Goal: Transaction & Acquisition: Download file/media

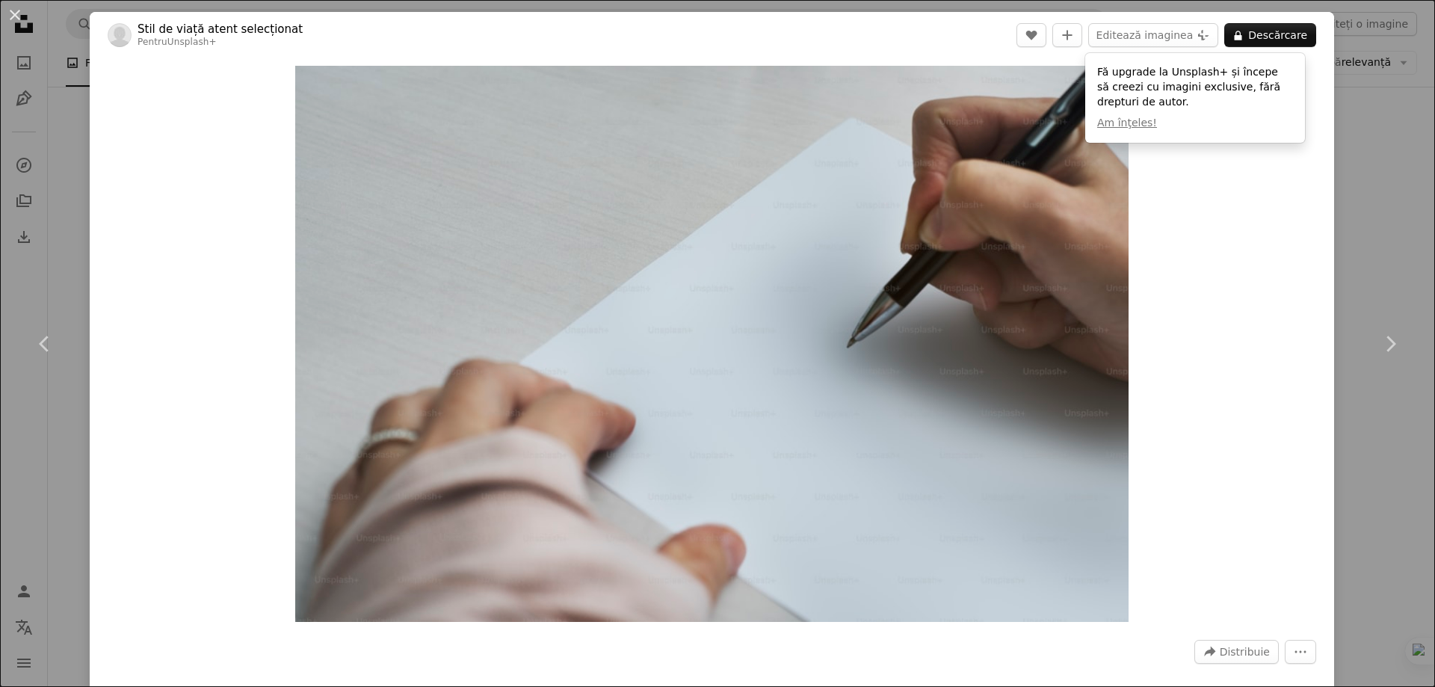
scroll to position [523, 0]
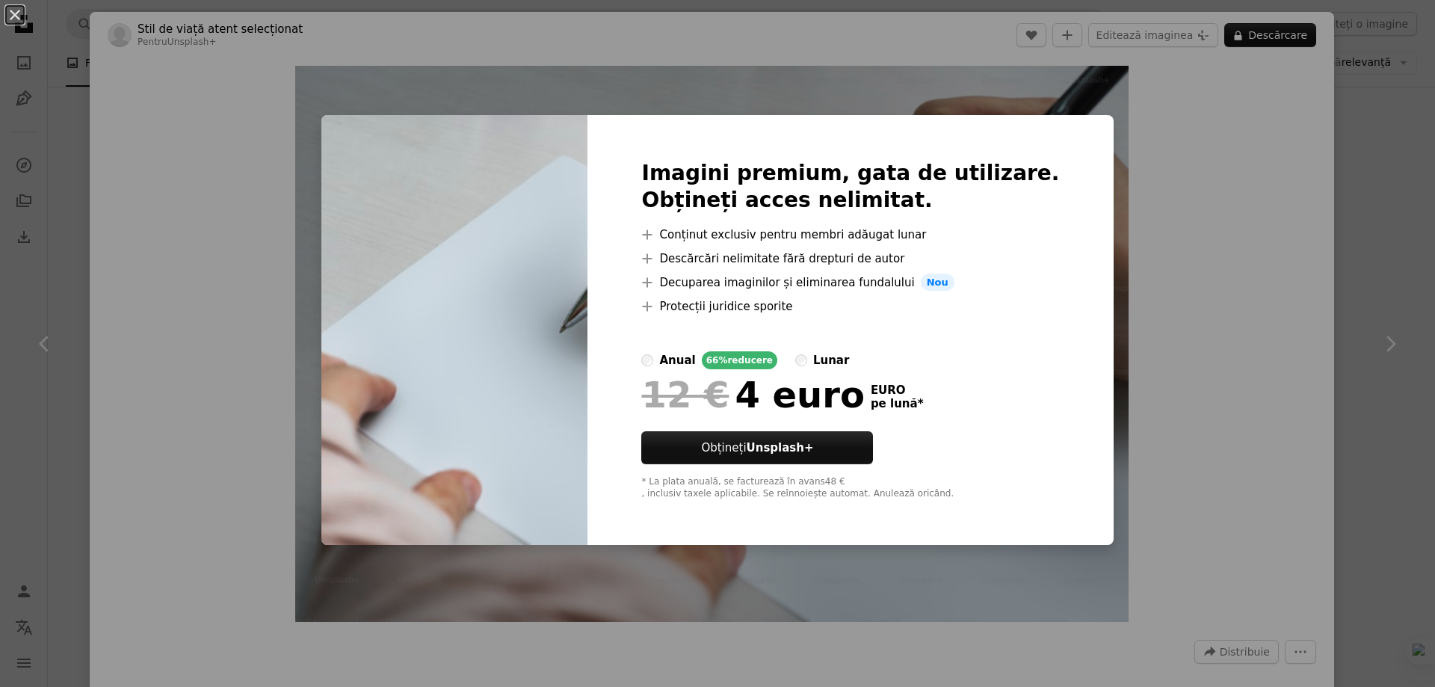
click at [180, 153] on div "An X shape Imagini premium, gata de utilizare. Obțineți acces nelimitat. A plus…" at bounding box center [717, 343] width 1435 height 687
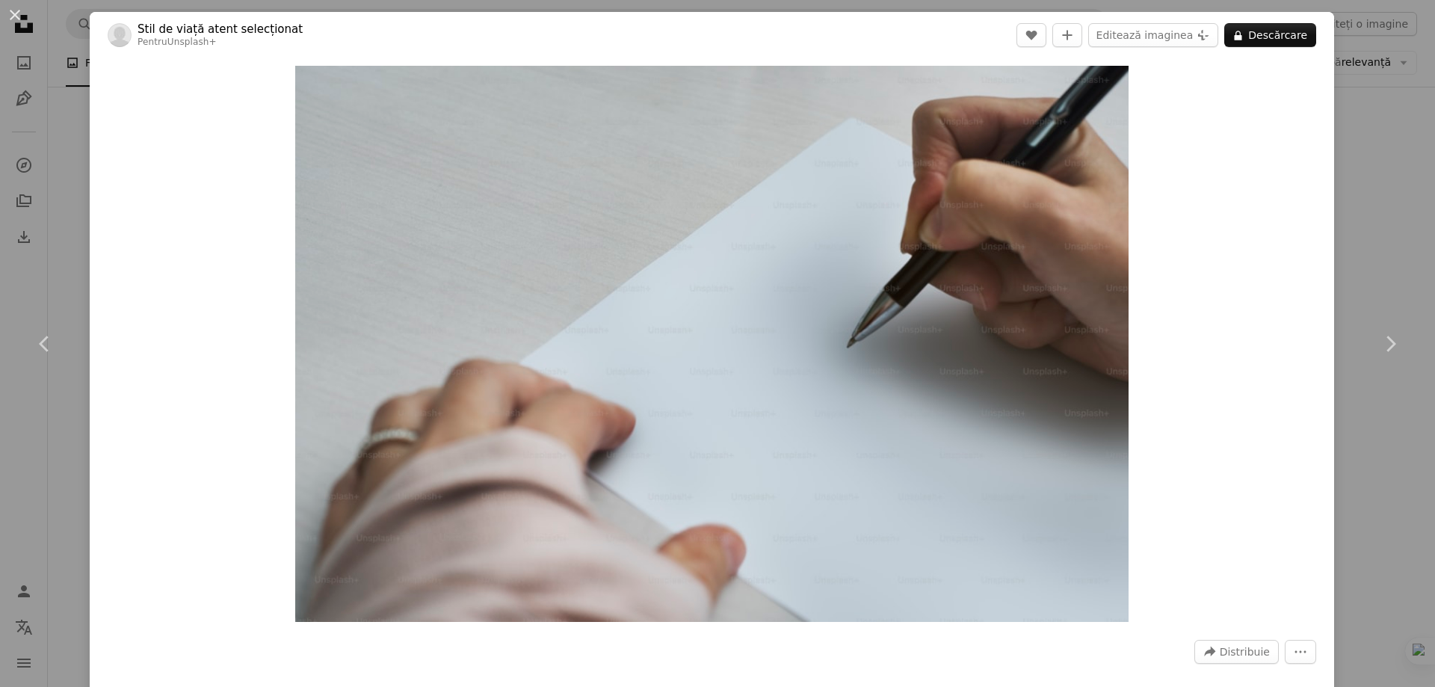
click at [1376, 220] on div "An X shape Chevron left Chevron right Stil de viață atent selecționat Pentru Un…" at bounding box center [717, 343] width 1435 height 687
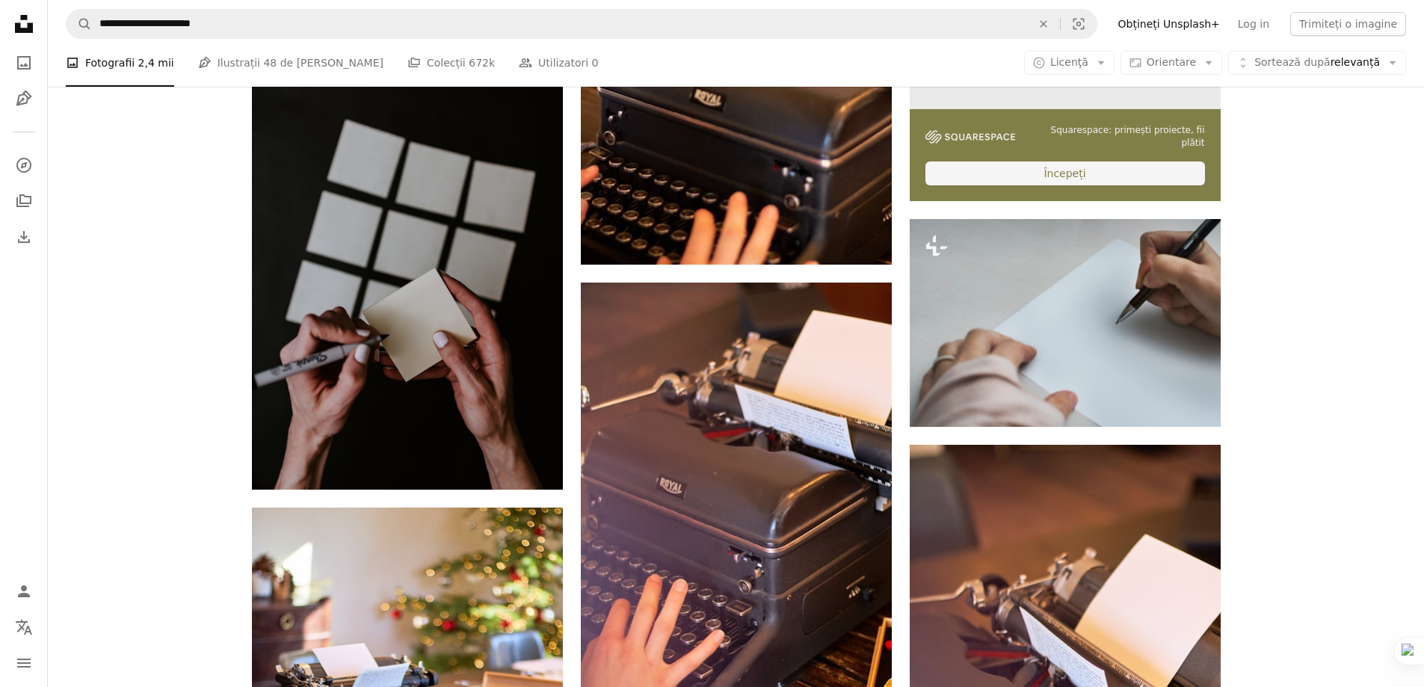
scroll to position [448, 0]
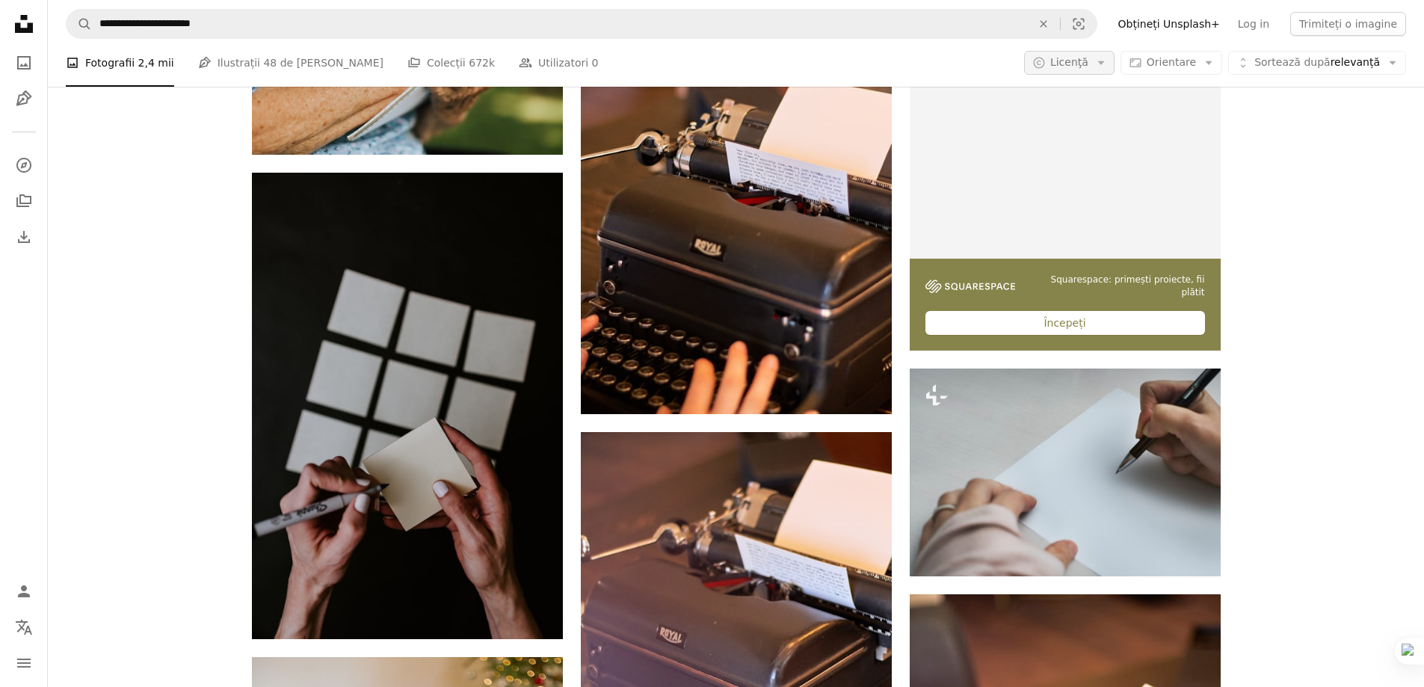
click at [1107, 61] on icon "Arrow down" at bounding box center [1100, 62] width 13 height 13
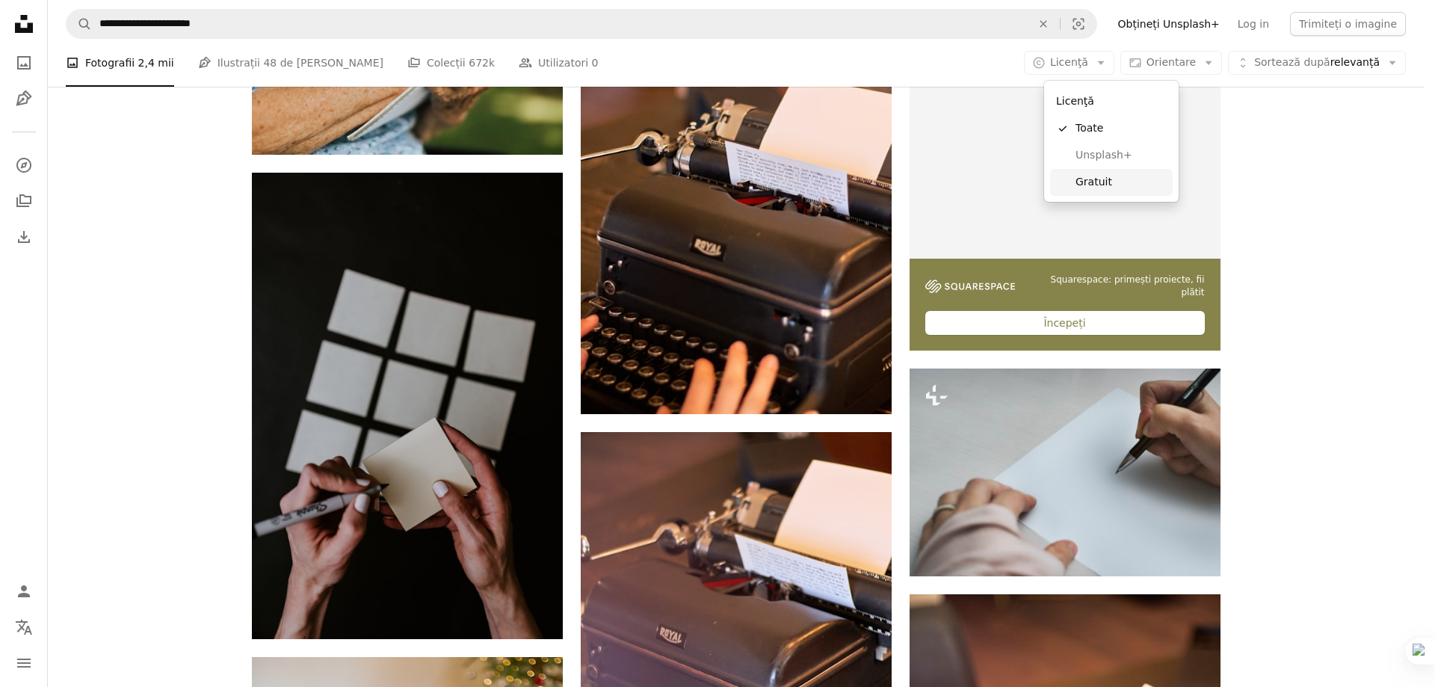
click at [1088, 181] on font "Gratuit" at bounding box center [1093, 182] width 37 height 12
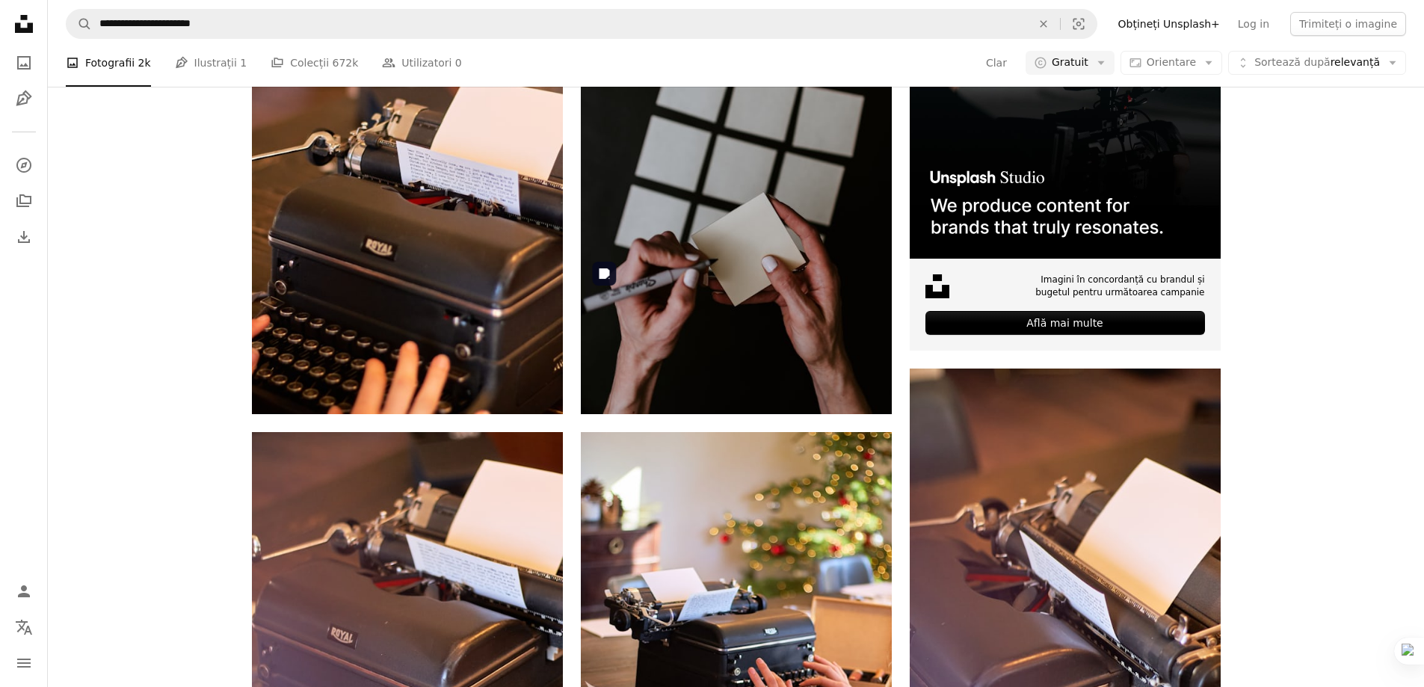
scroll to position [8967, 0]
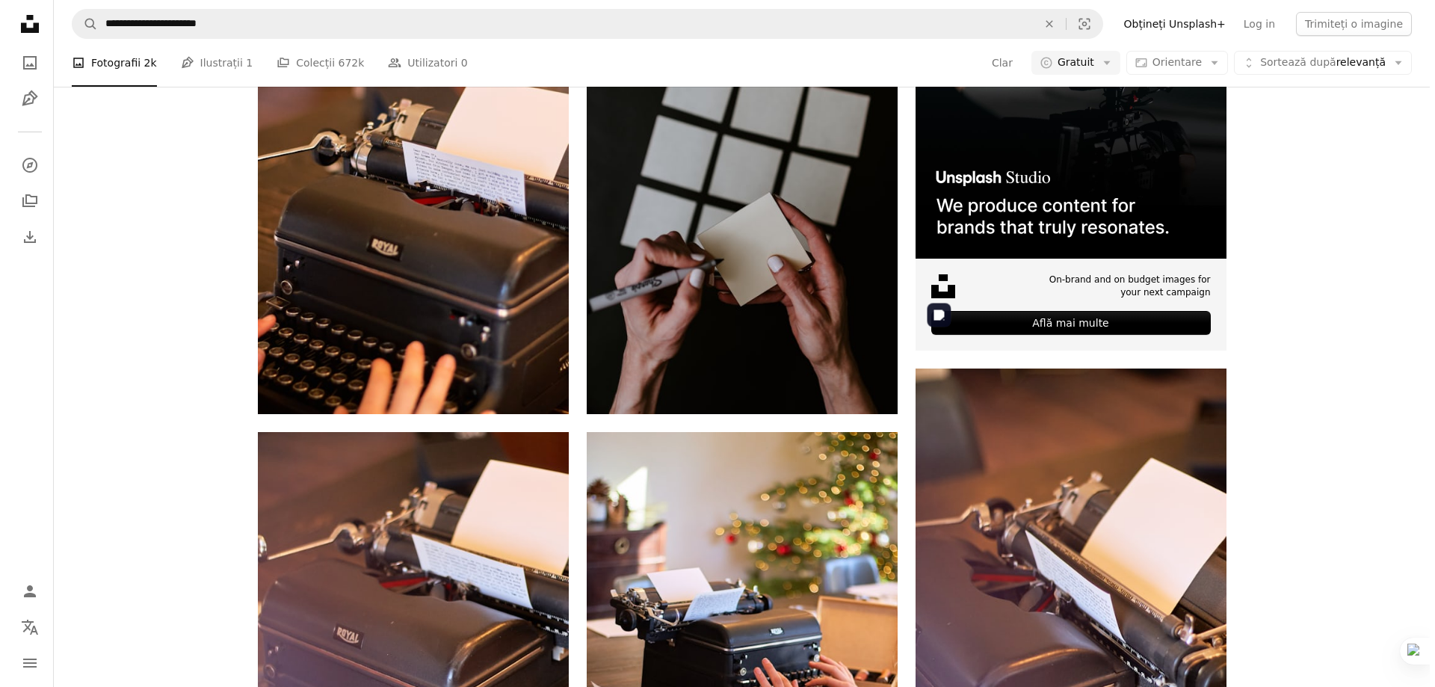
scroll to position [11059, 0]
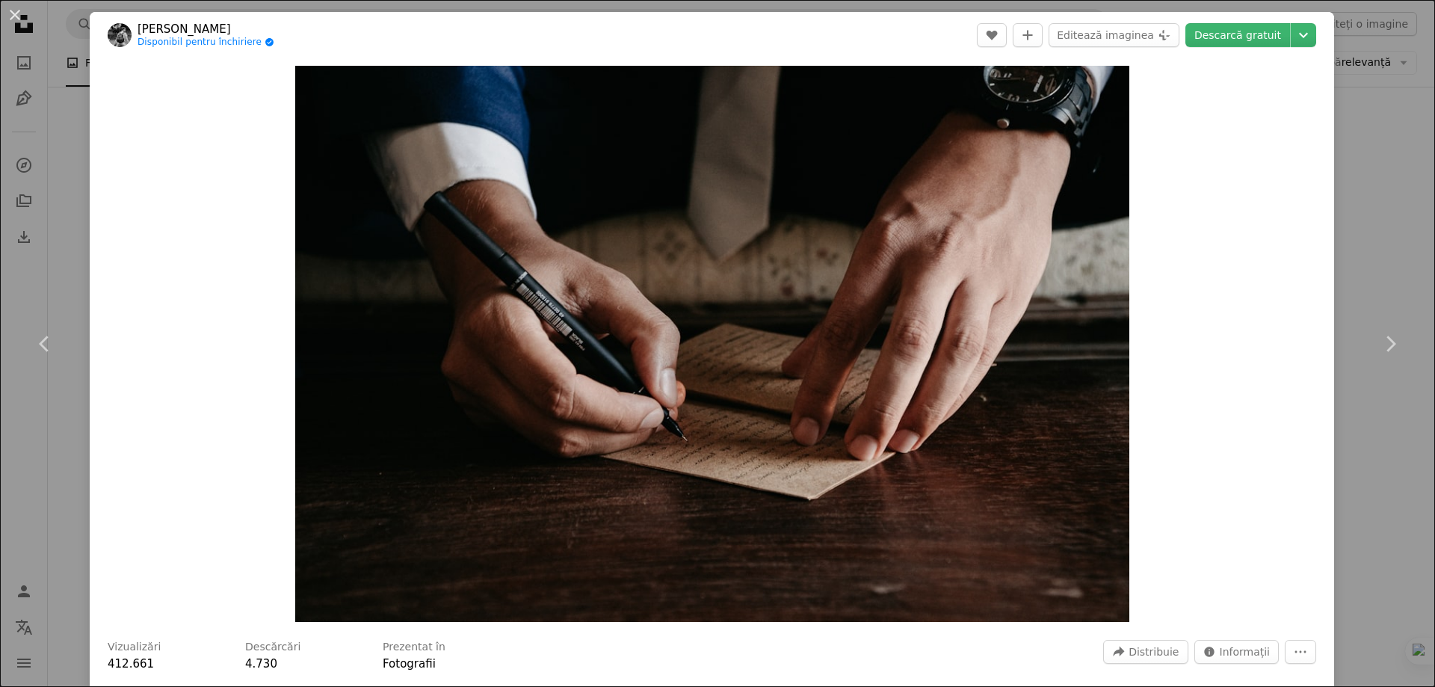
click at [1247, 22] on header "Vitor Monthay Disponibil pentru închiriere A checkmark inside of a circle A hea…" at bounding box center [712, 35] width 1244 height 46
click at [1243, 32] on font "Descarcă gratuit" at bounding box center [1237, 35] width 87 height 12
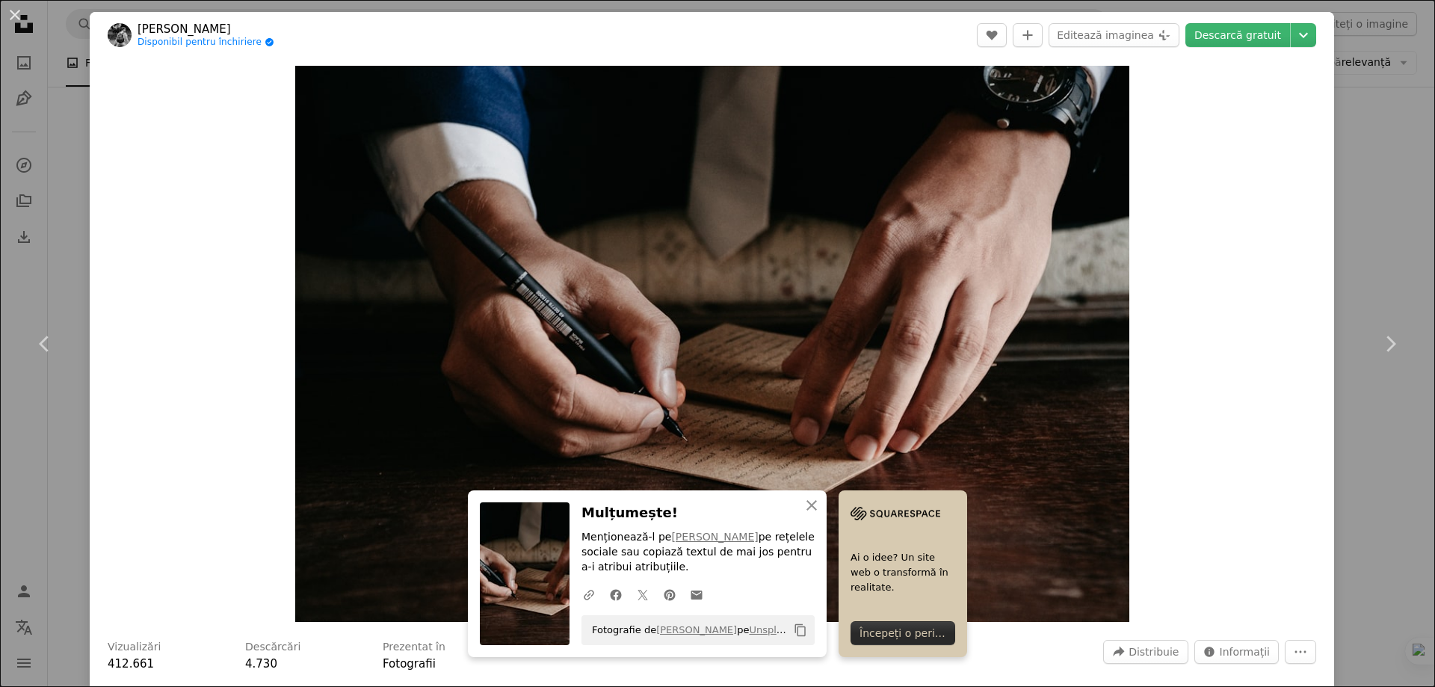
drag, startPoint x: 1387, startPoint y: 271, endPoint x: 936, endPoint y: 478, distance: 496.2
click at [1387, 271] on div "An X shape Chevron left Chevron right Vitor Monthay Disponibil pentru închirier…" at bounding box center [717, 343] width 1435 height 687
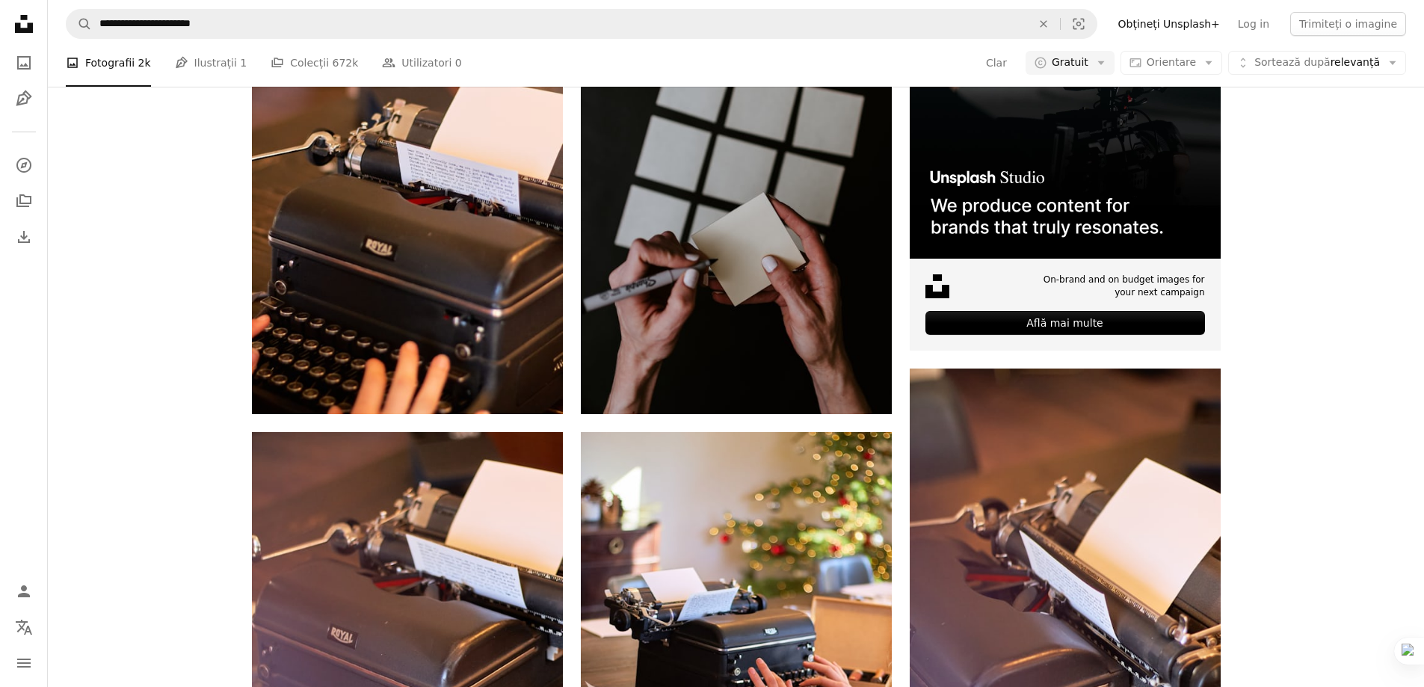
scroll to position [27723, 0]
